Goal: Check status: Check status

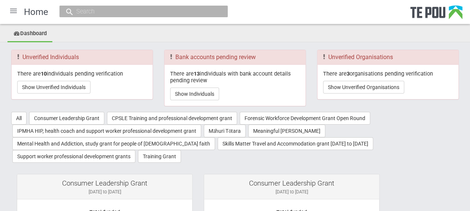
click at [11, 11] on div at bounding box center [13, 11] width 18 height 18
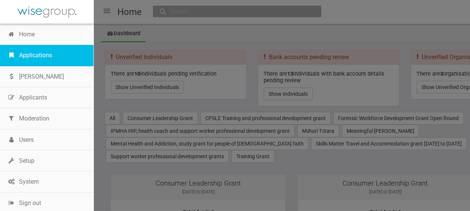
click at [43, 54] on link "Applications" at bounding box center [47, 55] width 94 height 21
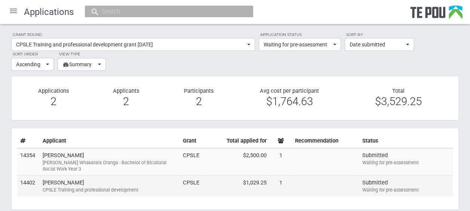
click at [119, 183] on td "Paul Clements CPSLE Training and professional development" at bounding box center [110, 186] width 140 height 21
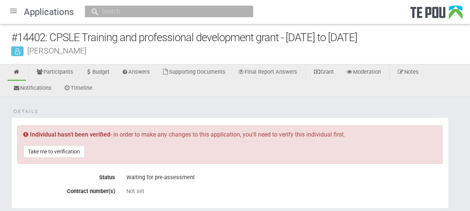
click at [18, 10] on div at bounding box center [13, 11] width 18 height 18
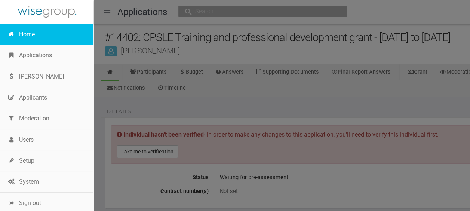
click at [36, 39] on link "Home" at bounding box center [47, 34] width 94 height 21
